Goal: Information Seeking & Learning: Learn about a topic

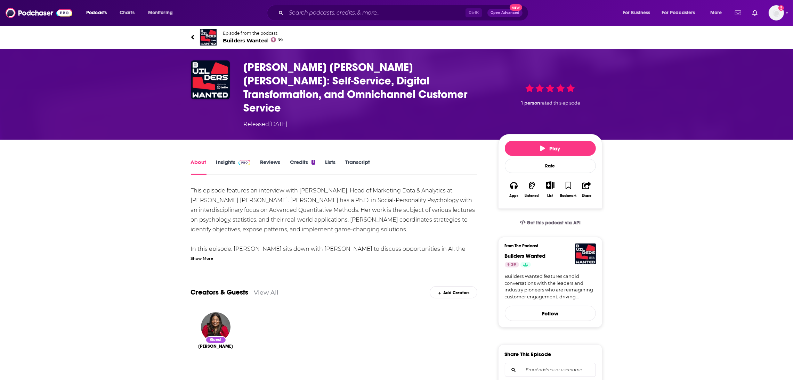
click at [252, 42] on span "Builders Wanted 39" at bounding box center [253, 40] width 60 height 7
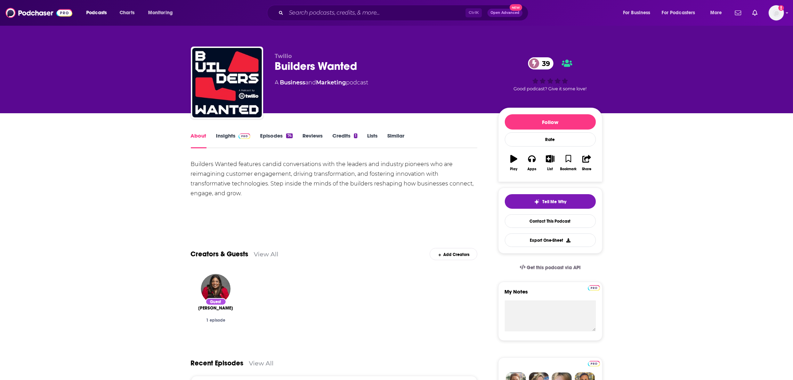
click at [223, 136] on link "Insights" at bounding box center [233, 140] width 34 height 16
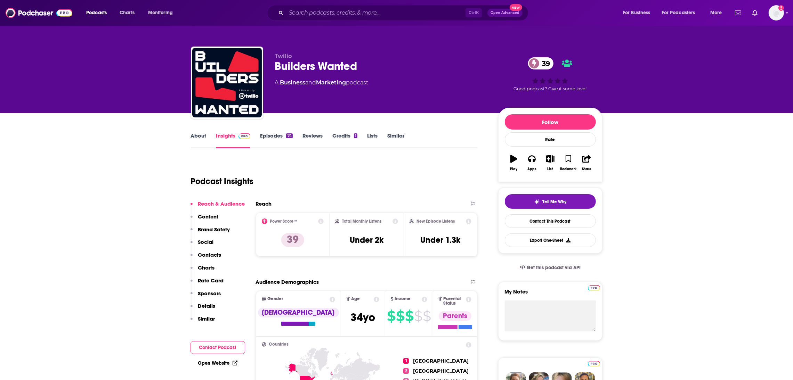
click at [197, 136] on link "About" at bounding box center [199, 140] width 16 height 16
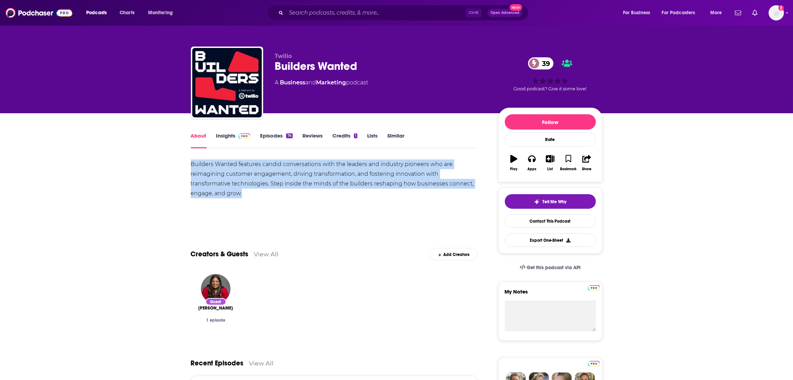
drag, startPoint x: 264, startPoint y: 199, endPoint x: 157, endPoint y: 162, distance: 113.5
copy div "Builders Wanted features candid conversations with the leaders and industry pio…"
click at [270, 138] on link "Episodes 74" at bounding box center [276, 140] width 32 height 16
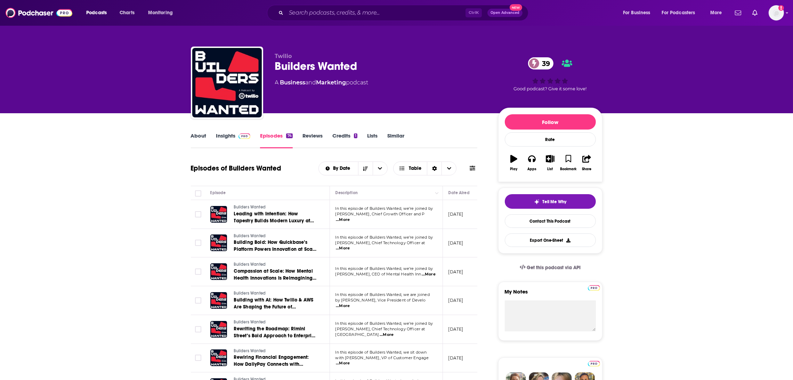
click at [350, 217] on span "...More" at bounding box center [343, 220] width 14 height 6
